Goal: Register for event/course

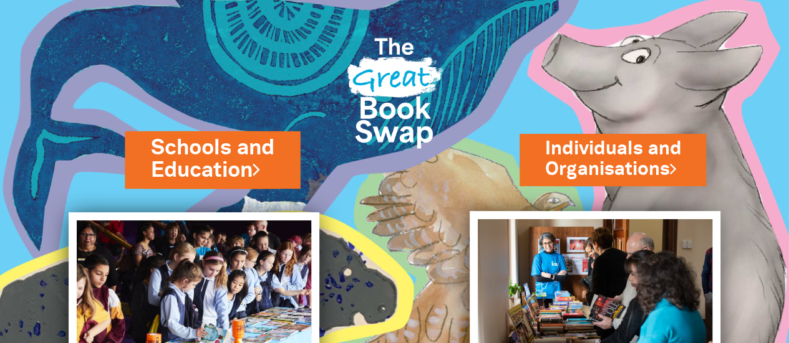
click at [224, 160] on link "Schools and Education" at bounding box center [212, 159] width 123 height 52
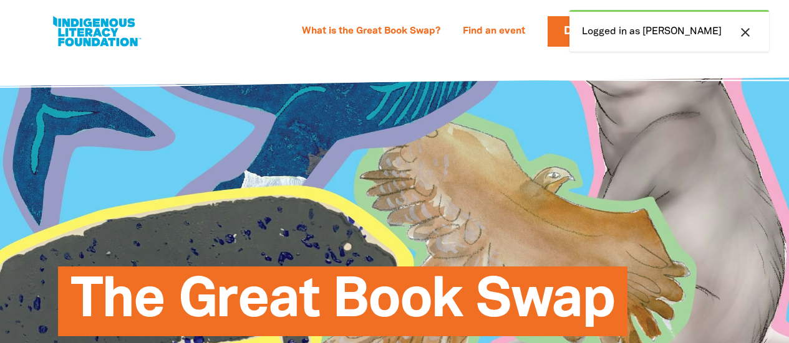
select select "primary-school"
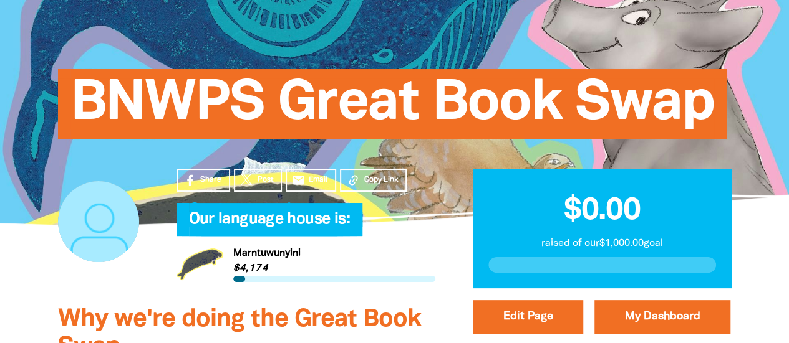
scroll to position [91, 0]
